Goal: Information Seeking & Learning: Learn about a topic

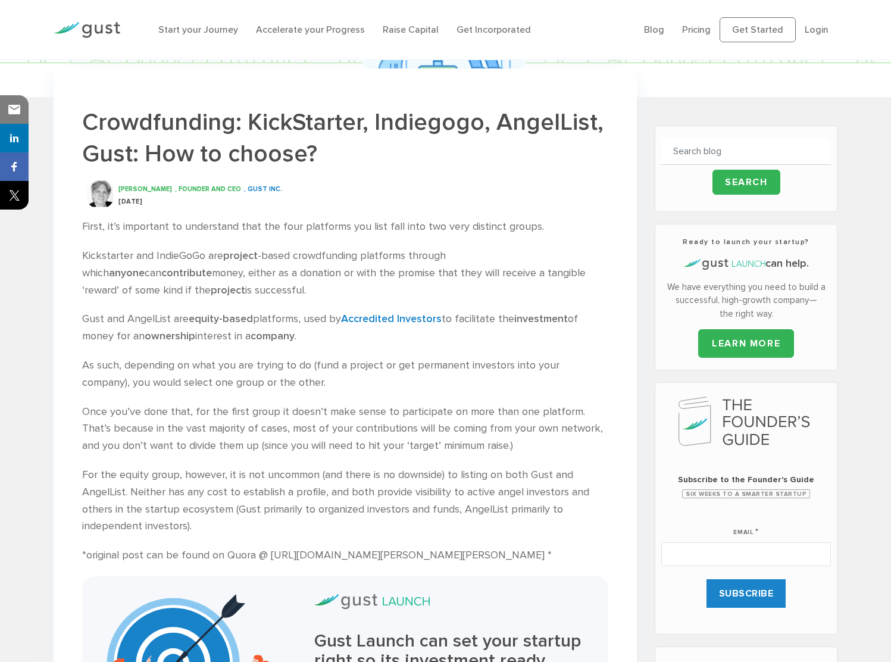
scroll to position [238, 0]
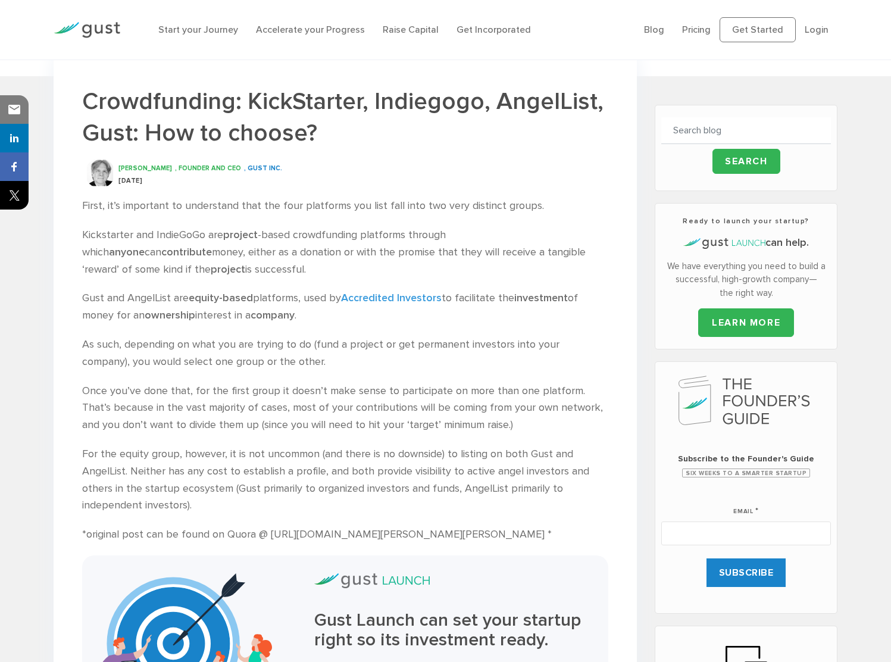
click at [402, 304] on strong "Accredited Investors" at bounding box center [391, 298] width 101 height 13
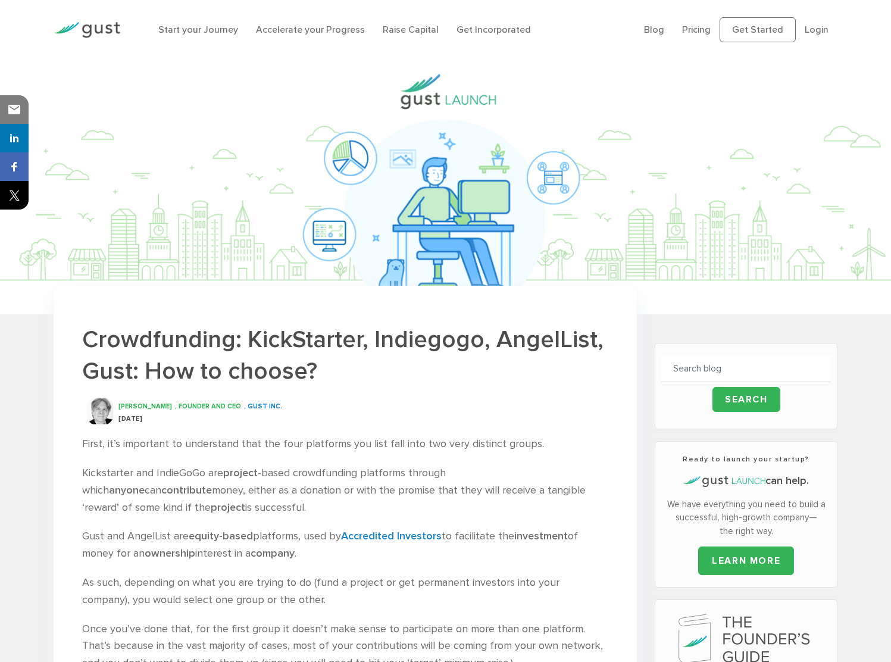
click at [108, 35] on img at bounding box center [87, 30] width 67 height 16
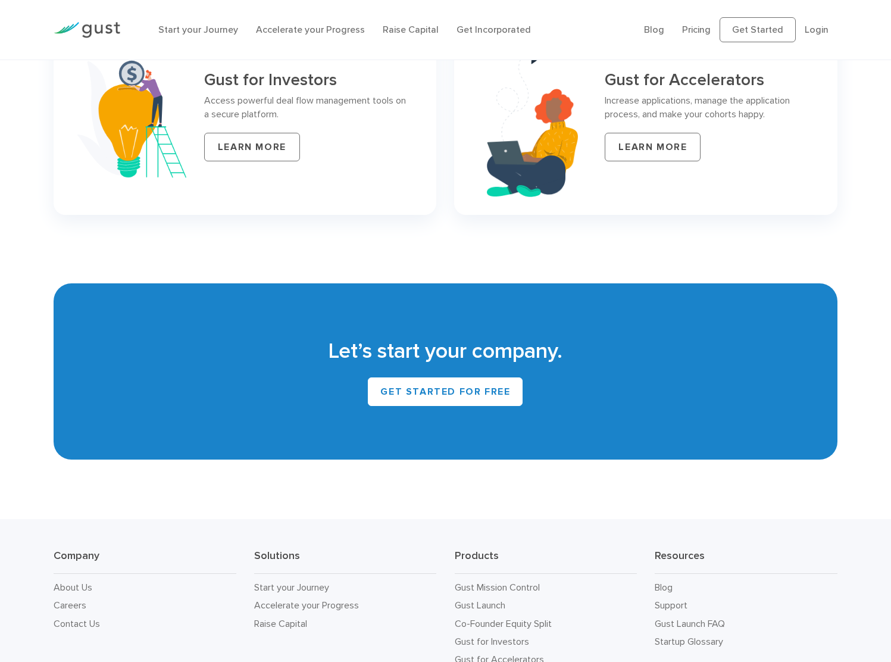
scroll to position [4906, 0]
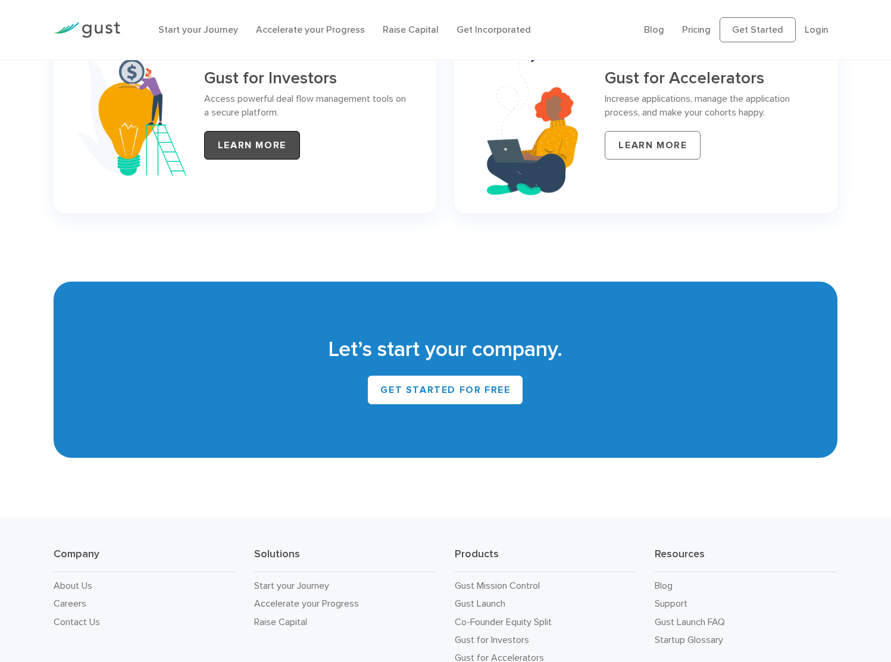
click at [268, 160] on link "LEARN MORE" at bounding box center [252, 145] width 96 height 29
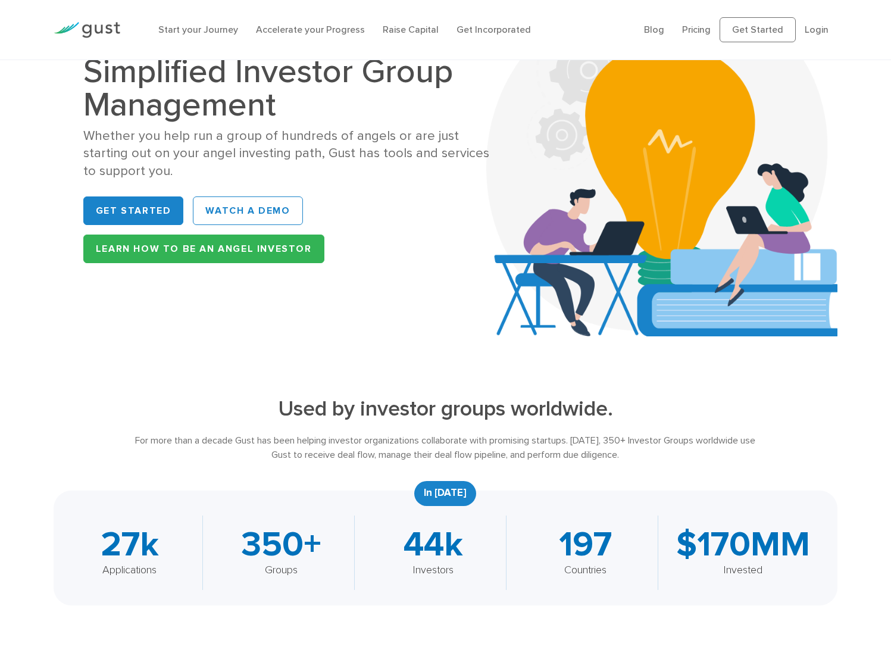
scroll to position [60, 0]
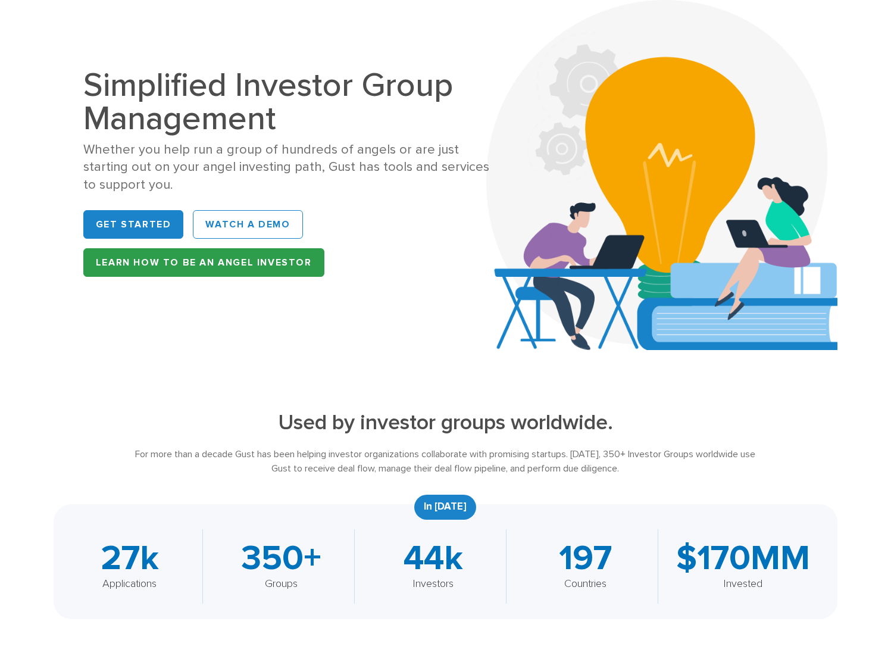
click at [101, 277] on link "Learn How to be an Angel Investor" at bounding box center [203, 262] width 241 height 29
